Goal: Task Accomplishment & Management: Use online tool/utility

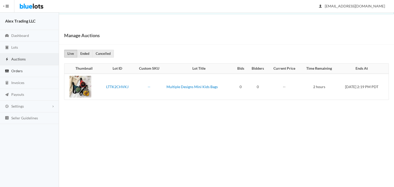
click at [30, 75] on link "Orders" at bounding box center [29, 71] width 59 height 12
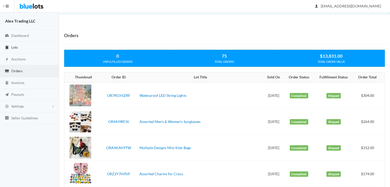
click at [39, 49] on link "Lots" at bounding box center [29, 48] width 59 height 12
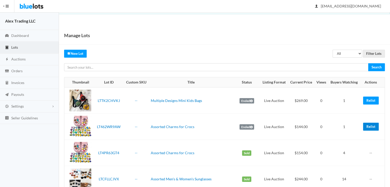
click at [370, 127] on link "Relist" at bounding box center [371, 127] width 16 height 8
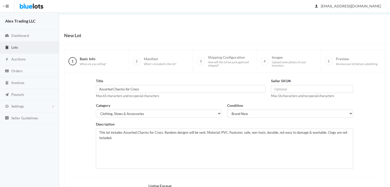
scroll to position [69, 0]
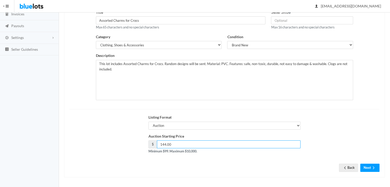
drag, startPoint x: 173, startPoint y: 143, endPoint x: 131, endPoint y: 142, distance: 42.6
click at [131, 142] on div "Auction Starting Price $ 144.00 Minimum $99. Maximum $10,000." at bounding box center [225, 146] width 316 height 25
type input "139"
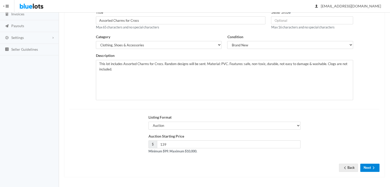
click at [367, 168] on button "Next" at bounding box center [369, 168] width 19 height 8
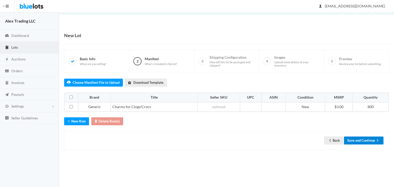
click at [366, 139] on button "Save and Continue" at bounding box center [363, 141] width 39 height 8
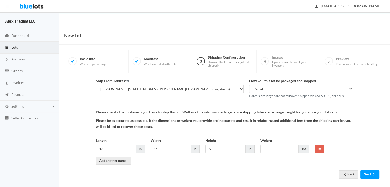
click at [107, 149] on input "18" at bounding box center [116, 149] width 40 height 8
type input "14"
click at [367, 172] on button "Next" at bounding box center [369, 174] width 19 height 8
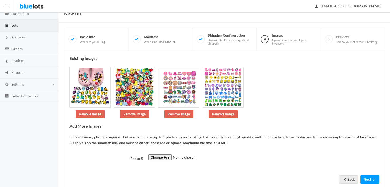
scroll to position [34, 0]
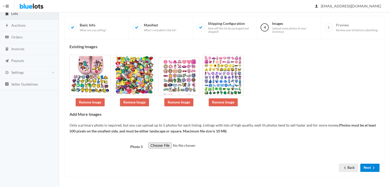
click at [372, 169] on ion-icon "arrow forward" at bounding box center [373, 168] width 5 height 5
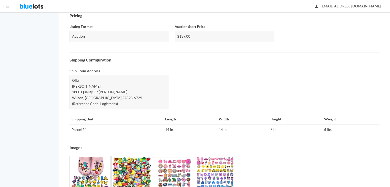
scroll to position [196, 0]
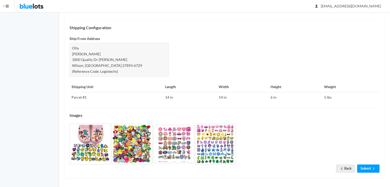
click at [367, 170] on link "Submit" at bounding box center [368, 169] width 22 height 8
